Goal: Complete application form

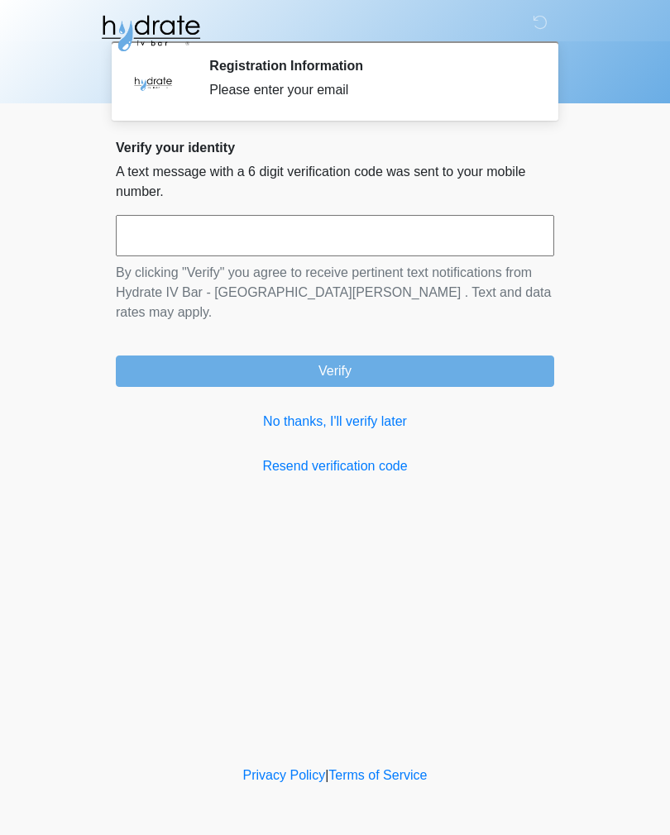
click at [652, 442] on body "‎ ‎ ‎ Registration Information Please enter your email Please connect to Wi-Fi …" at bounding box center [335, 417] width 670 height 835
click at [278, 239] on input "text" at bounding box center [335, 235] width 438 height 41
type input "******"
click at [394, 356] on button "Verify" at bounding box center [335, 371] width 438 height 31
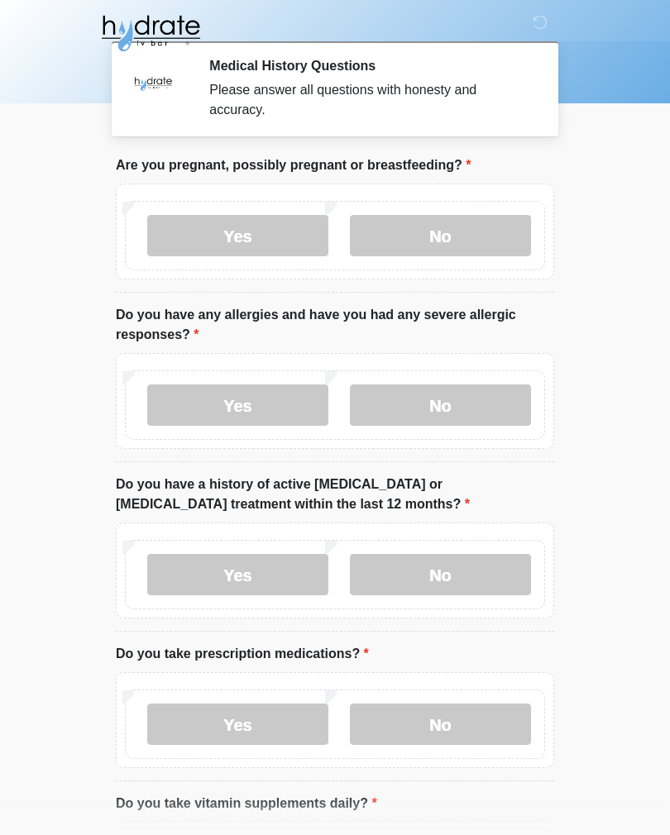
click at [482, 236] on label "No" at bounding box center [440, 235] width 181 height 41
click at [270, 410] on label "Yes" at bounding box center [237, 405] width 181 height 41
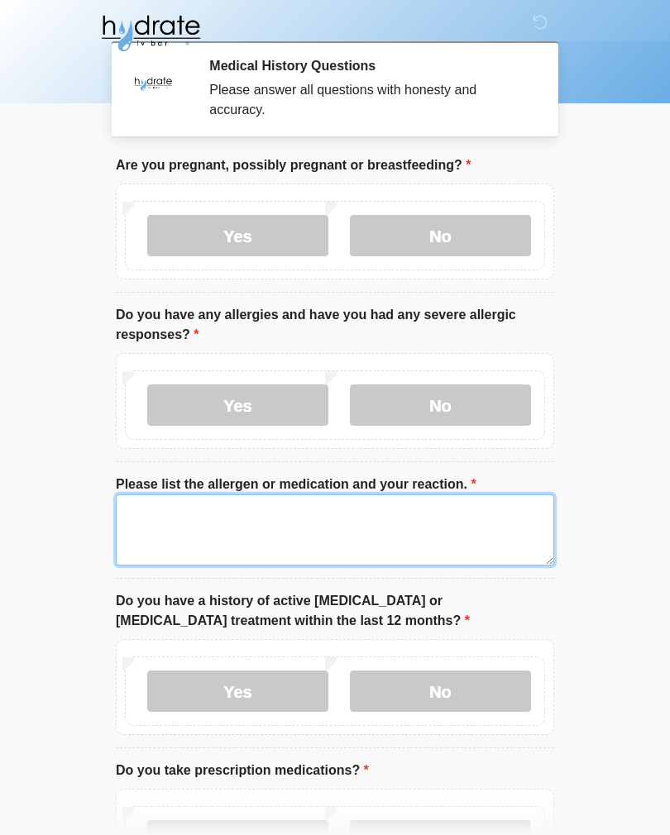
click at [255, 529] on textarea "Please list the allergen or medication and your reaction." at bounding box center [335, 529] width 438 height 71
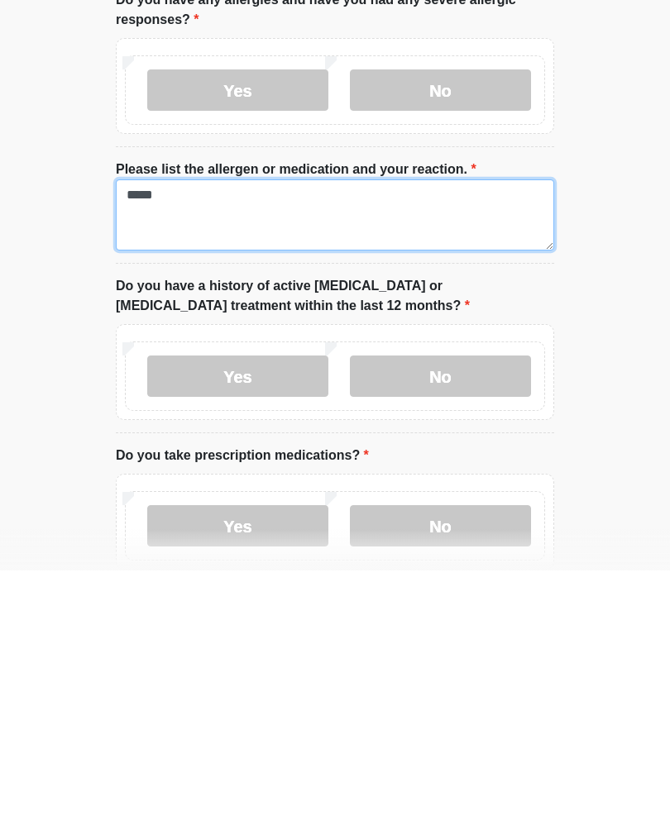
scroll to position [56, 0]
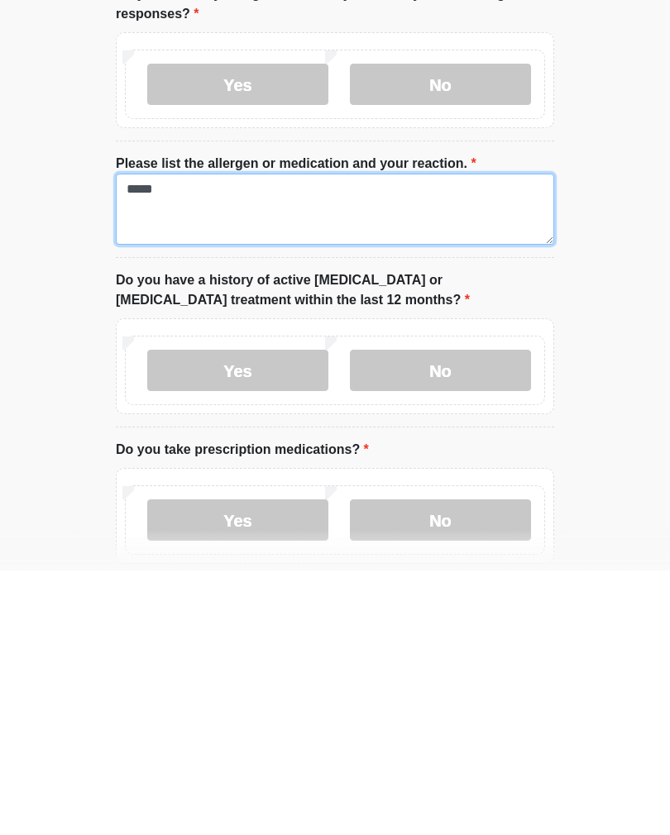
type textarea "*****"
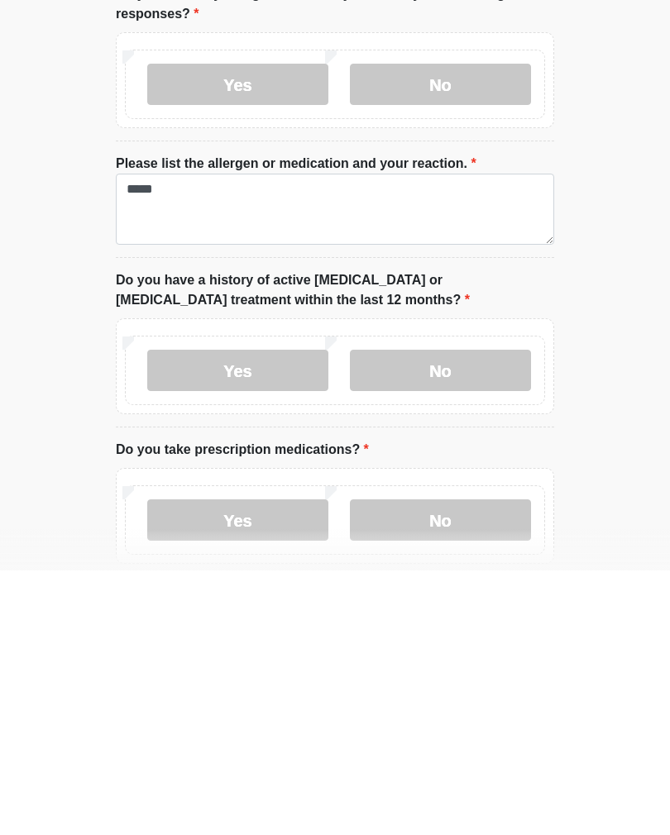
click at [466, 614] on label "No" at bounding box center [440, 634] width 181 height 41
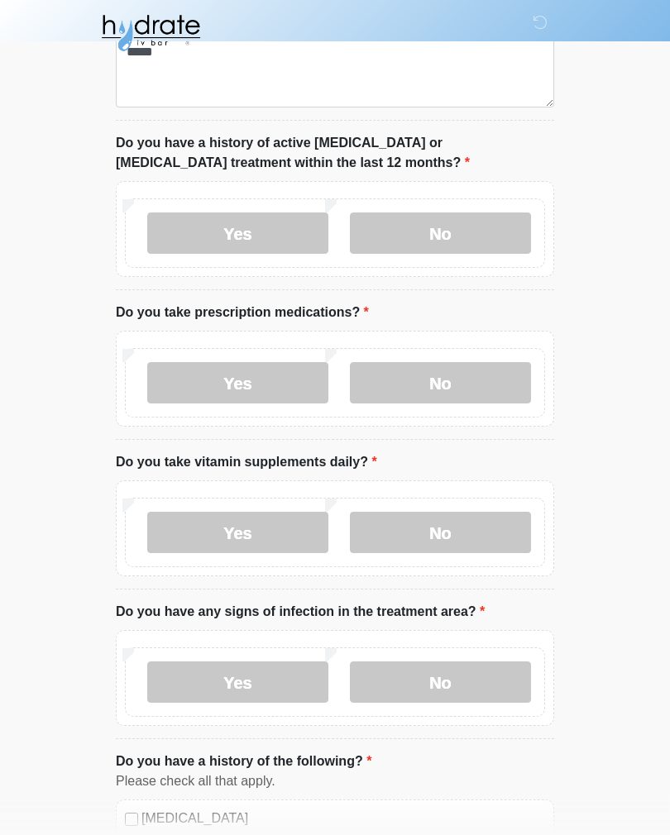
scroll to position [459, 0]
click at [287, 385] on label "Yes" at bounding box center [237, 381] width 181 height 41
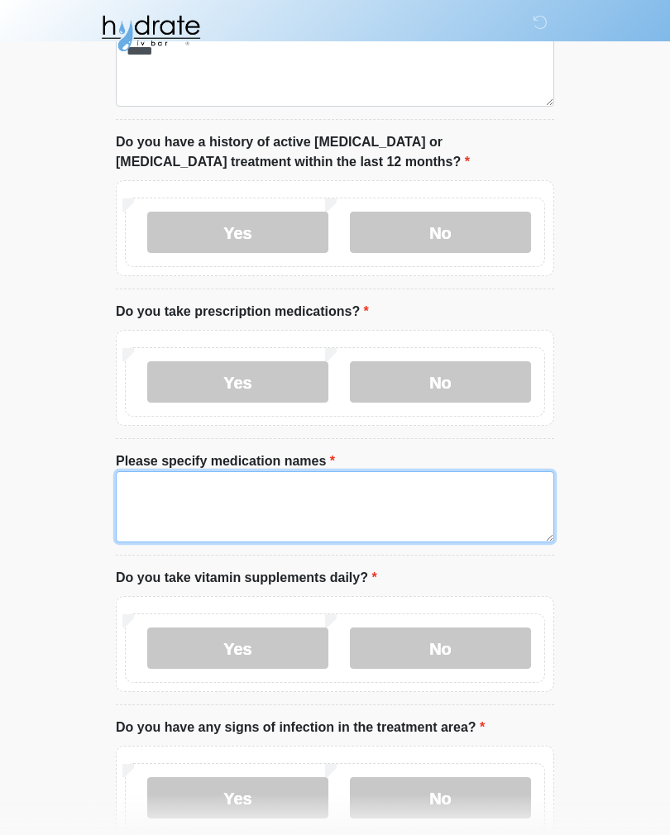
click at [278, 503] on textarea "Please specify medication names" at bounding box center [335, 506] width 438 height 71
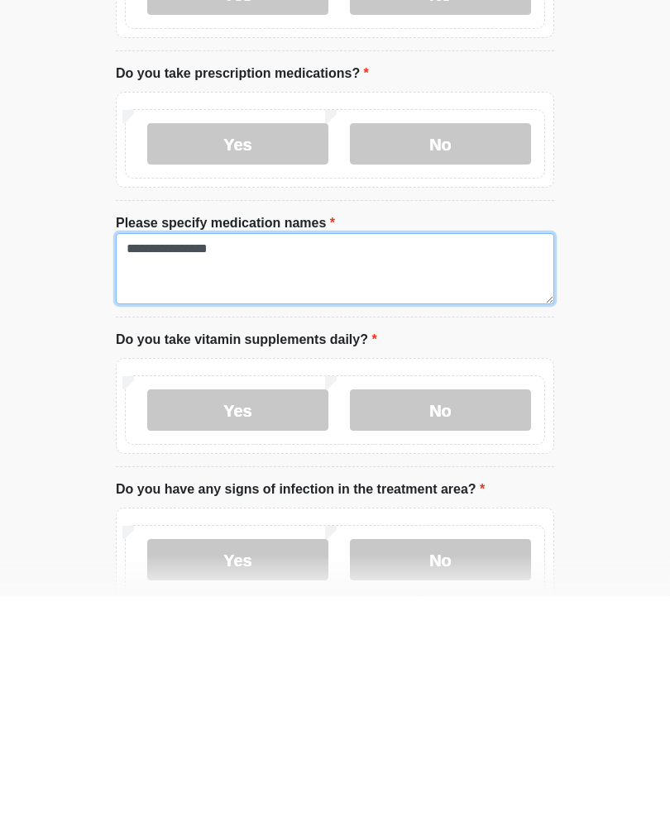
type textarea "**********"
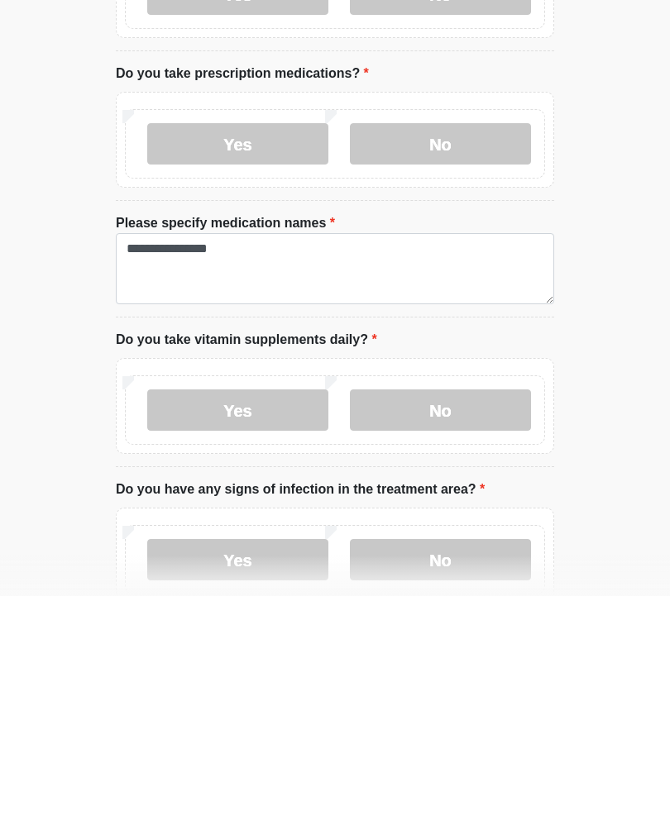
click at [466, 628] on label "No" at bounding box center [440, 648] width 181 height 41
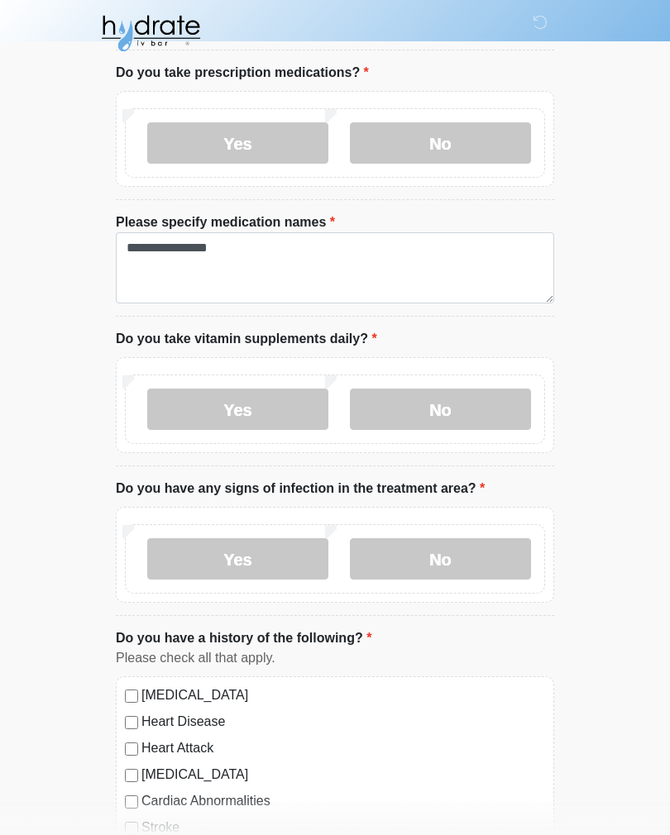
click at [484, 556] on label "No" at bounding box center [440, 558] width 181 height 41
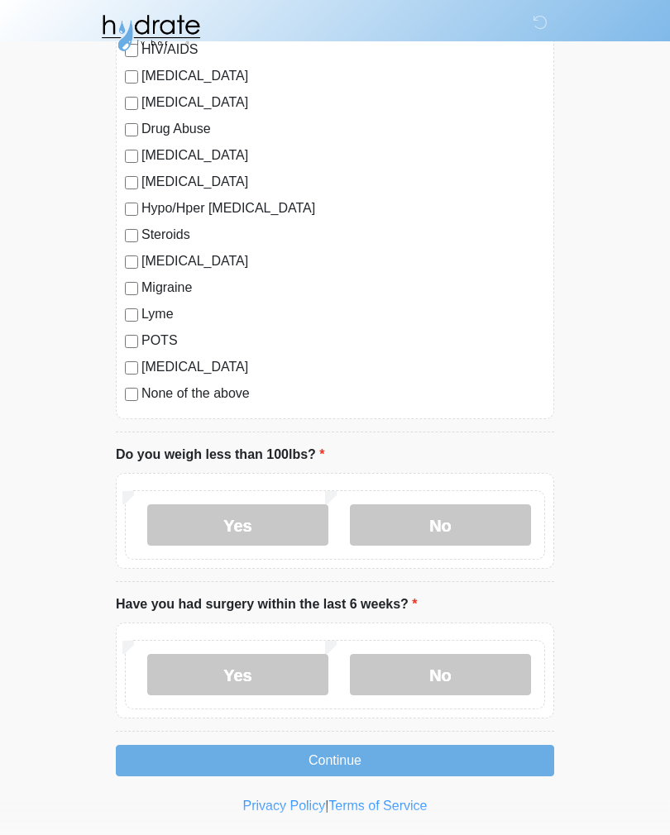
scroll to position [1847, 0]
click at [460, 516] on label "No" at bounding box center [440, 524] width 181 height 41
click at [435, 666] on label "No" at bounding box center [440, 673] width 181 height 41
click at [422, 761] on button "Continue" at bounding box center [335, 759] width 438 height 31
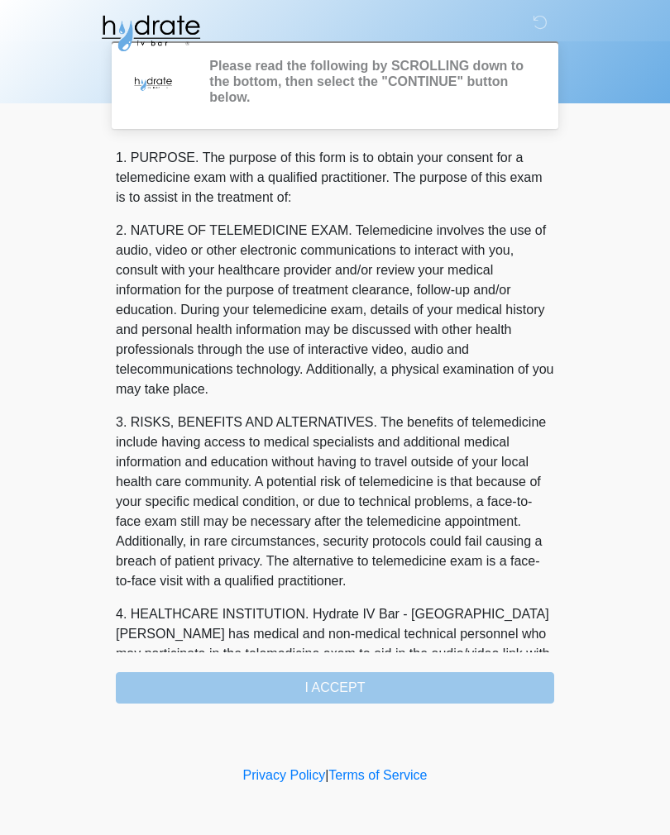
scroll to position [0, 0]
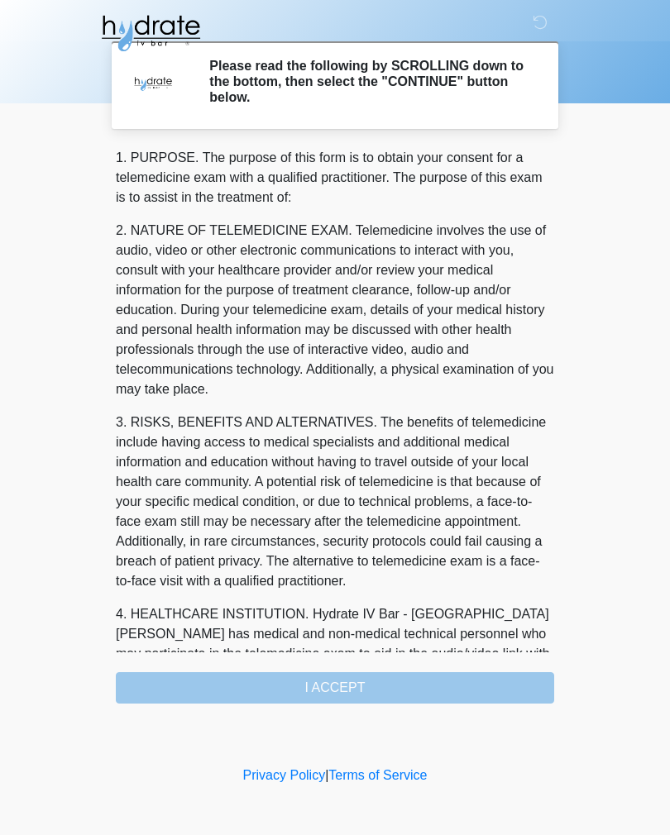
click at [439, 686] on div "1. PURPOSE. The purpose of this form is to obtain your consent for a telemedici…" at bounding box center [335, 426] width 438 height 556
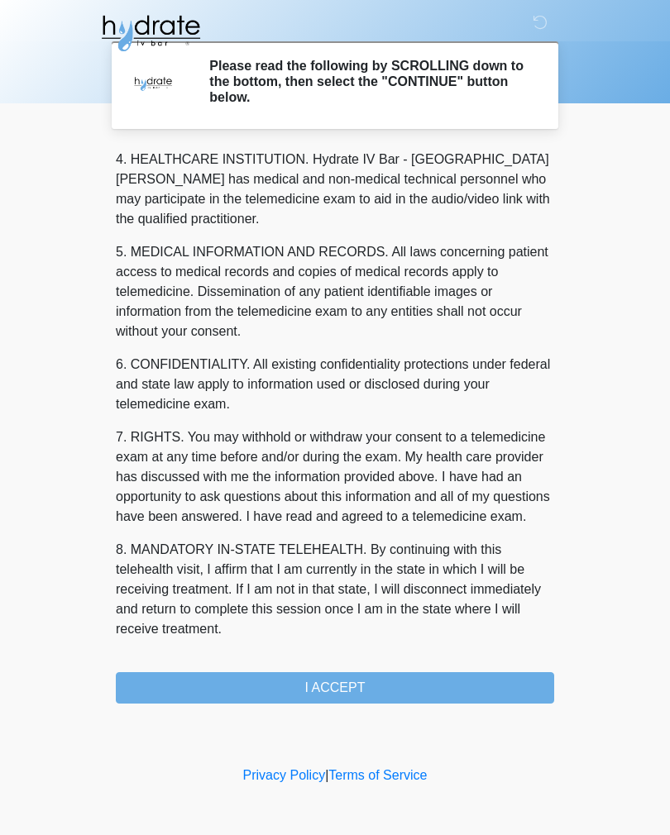
scroll to position [475, 0]
click at [388, 689] on button "I ACCEPT" at bounding box center [335, 687] width 438 height 31
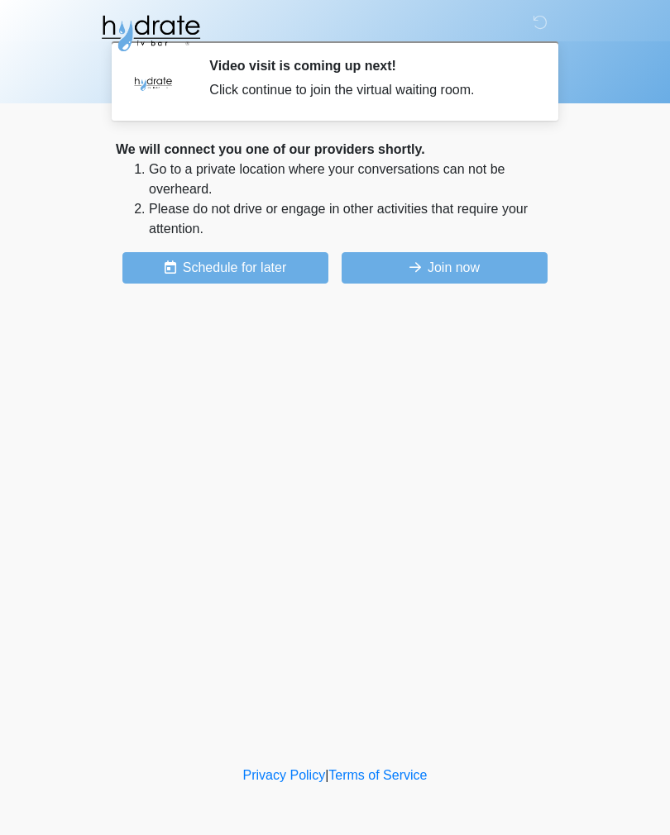
click at [494, 270] on button "Join now" at bounding box center [445, 267] width 206 height 31
